Goal: Navigation & Orientation: Find specific page/section

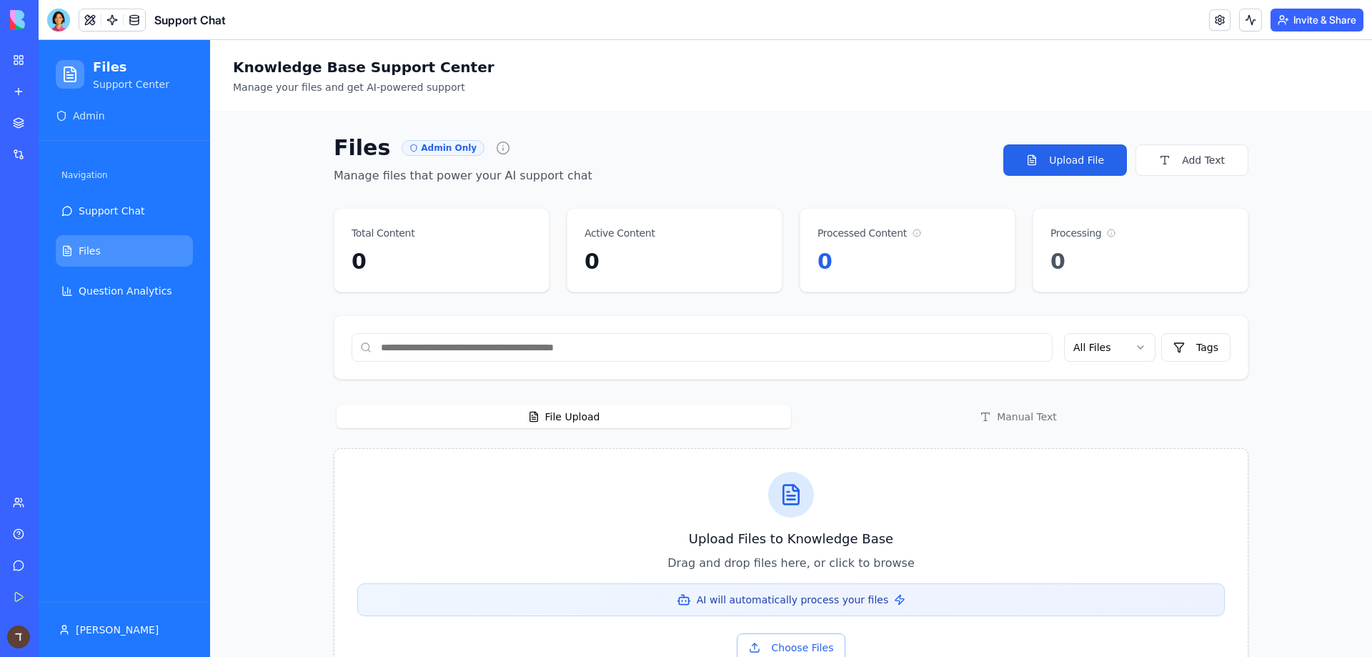
click at [25, 51] on link "My Workspace" at bounding box center [32, 60] width 57 height 29
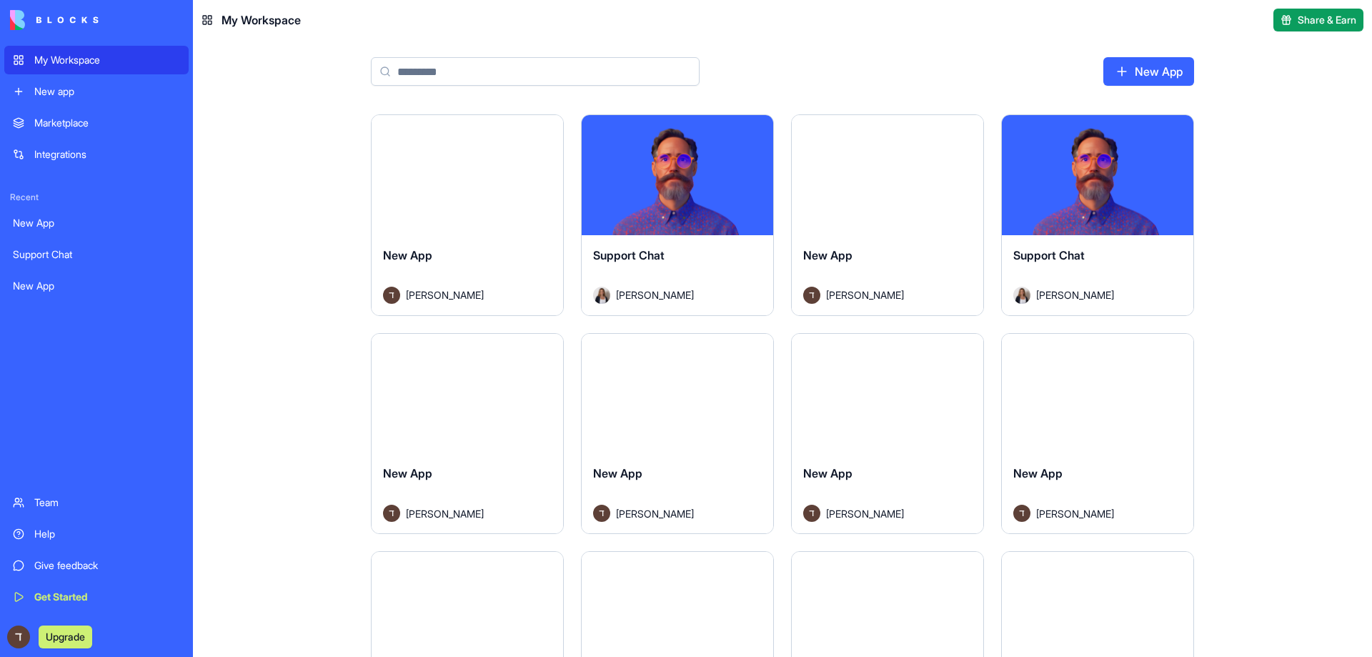
click at [74, 139] on div "Marketplace Integrations" at bounding box center [96, 139] width 184 height 60
click at [79, 130] on link "Marketplace" at bounding box center [96, 123] width 184 height 29
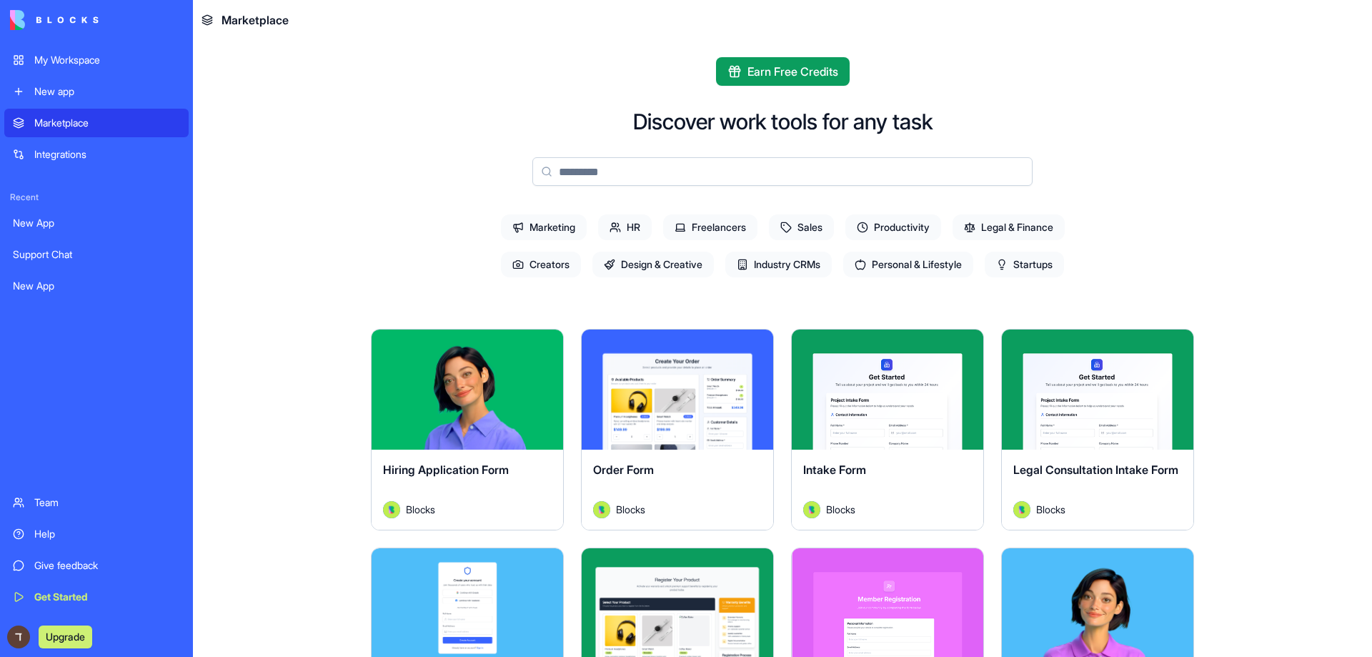
click at [76, 146] on link "Integrations" at bounding box center [96, 154] width 184 height 29
